Goal: Find specific page/section: Find specific page/section

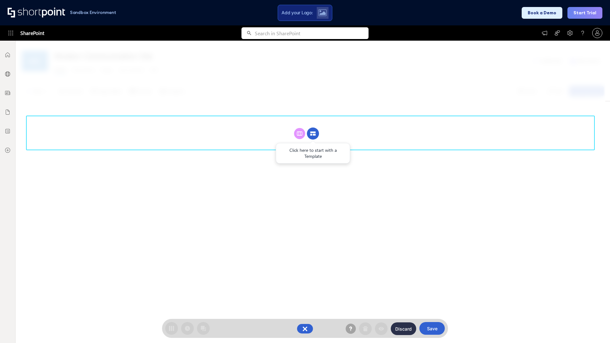
click at [313, 133] on circle at bounding box center [313, 134] width 12 height 12
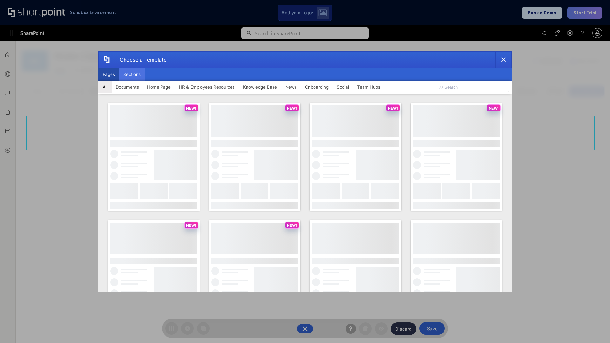
click at [132, 74] on button "Sections" at bounding box center [132, 74] width 26 height 13
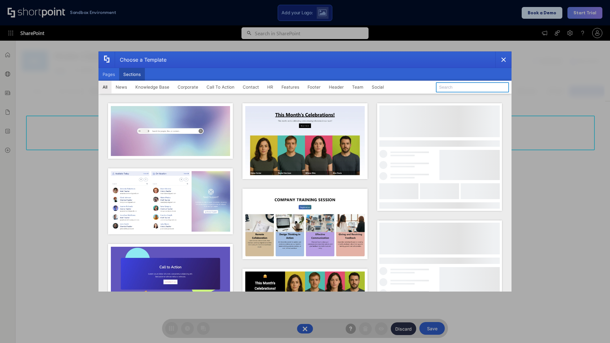
type input "Meet The Team 2"
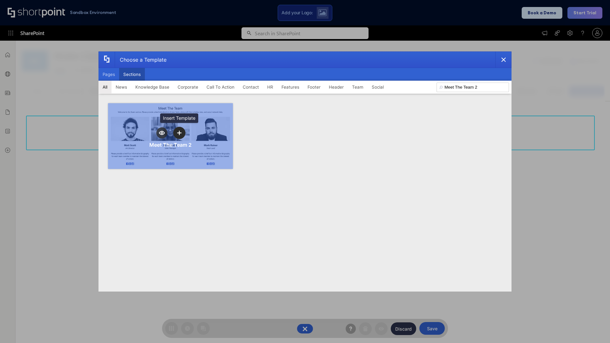
click at [179, 133] on icon "template selector" at bounding box center [179, 133] width 4 height 4
